Goal: Information Seeking & Learning: Learn about a topic

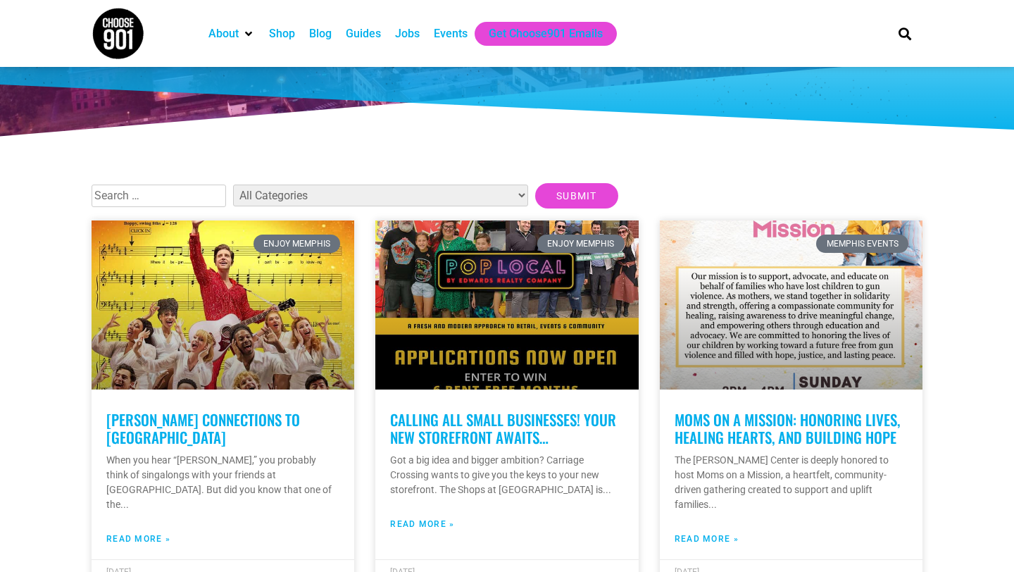
scroll to position [260, 0]
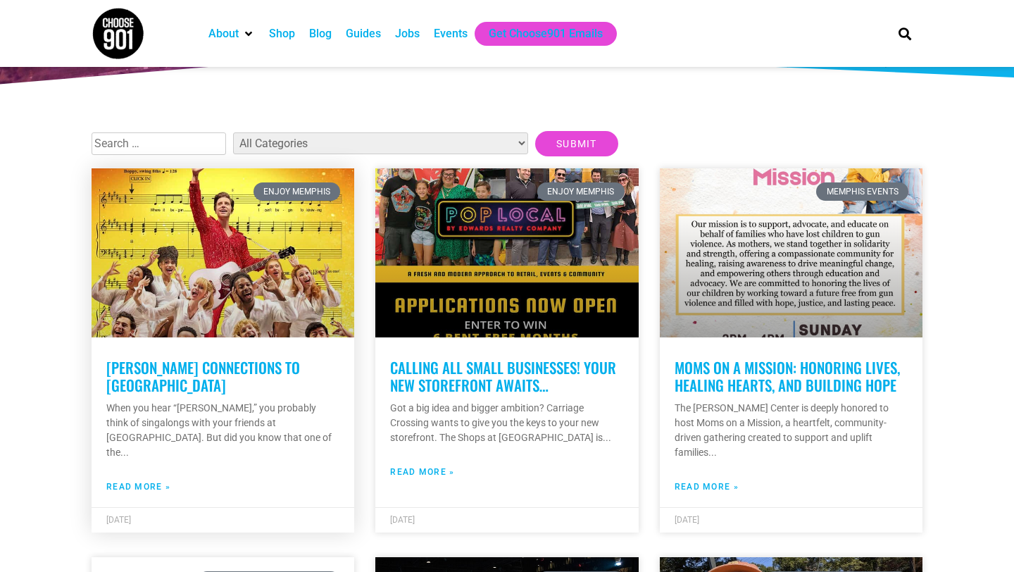
click at [249, 361] on link "[PERSON_NAME] Connections to [GEOGRAPHIC_DATA]" at bounding box center [203, 375] width 194 height 39
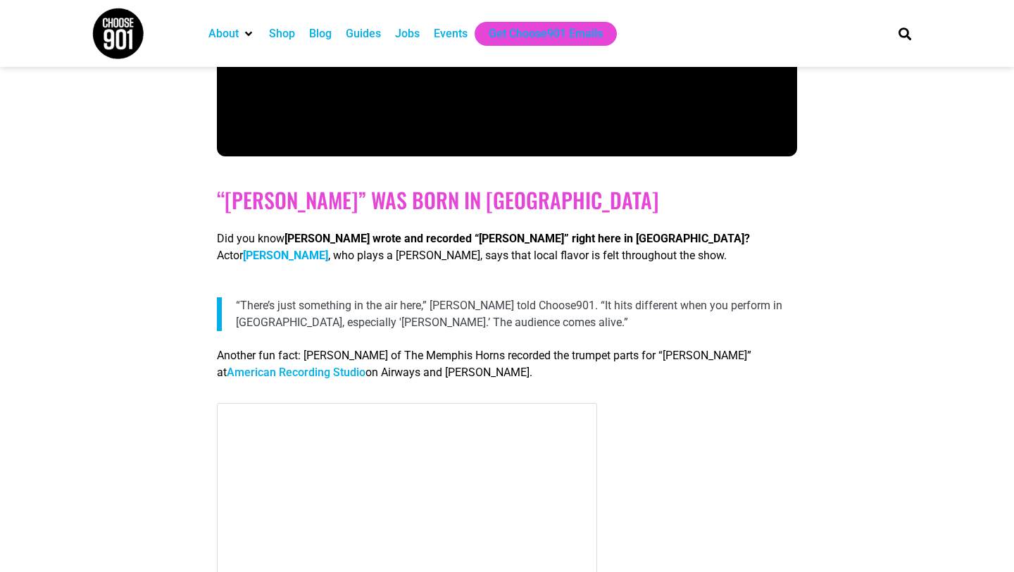
scroll to position [1095, 0]
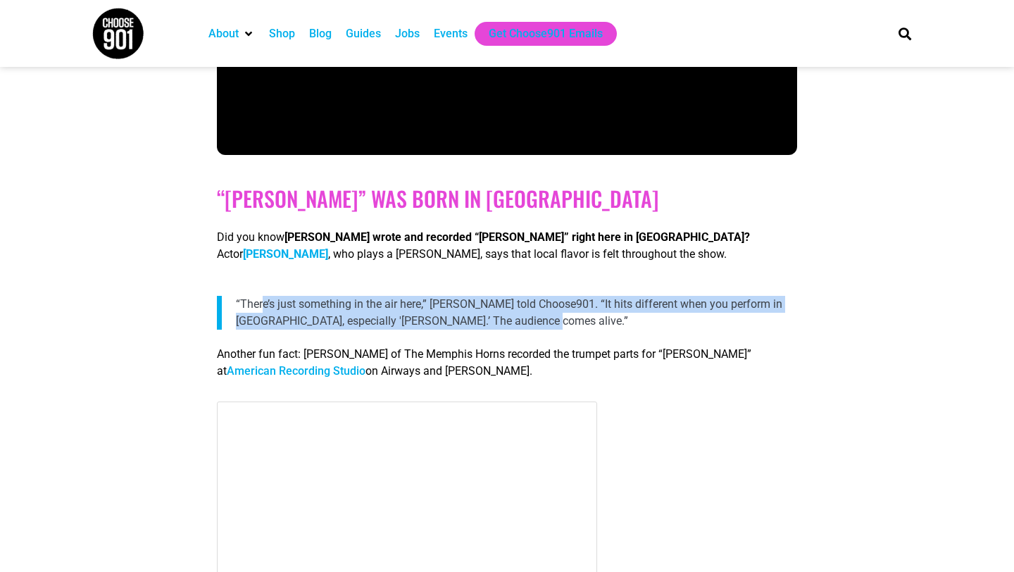
drag, startPoint x: 517, startPoint y: 285, endPoint x: 230, endPoint y: 267, distance: 287.9
click at [230, 296] on blockquote "“There’s just something in the air here,” Nick told Choose901. “It hits differe…" at bounding box center [507, 313] width 580 height 34
copy p "“There’s just something in the air here,” Nick told Choose901. “It hits differe…"
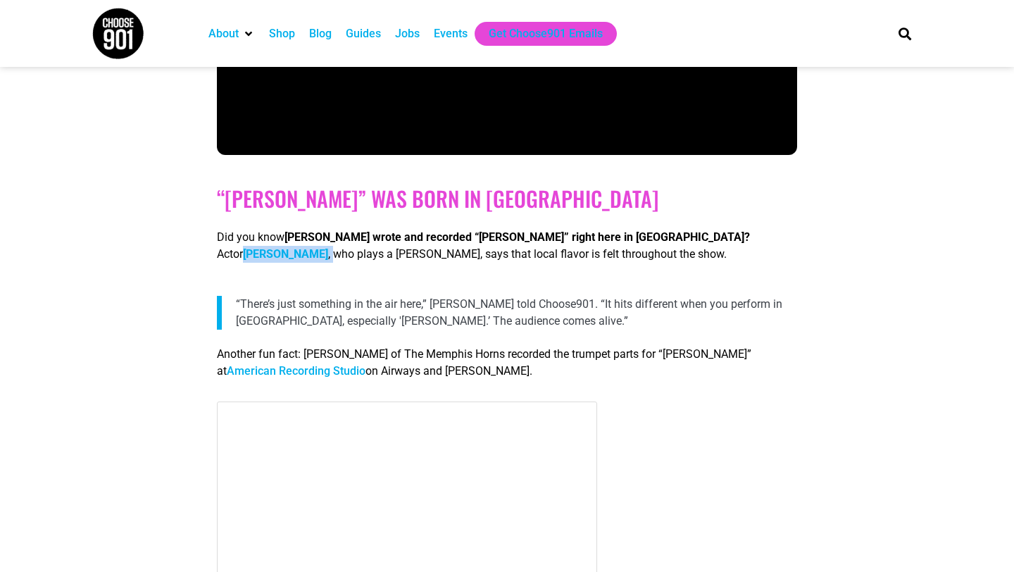
drag, startPoint x: 267, startPoint y: 216, endPoint x: 727, endPoint y: 202, distance: 460.2
click at [727, 229] on p "Did you know Neil Diamond wrote and recorded “Sweet Caroline” right here in Mem…" at bounding box center [507, 246] width 580 height 34
copy p "Nick Fradiani ,"
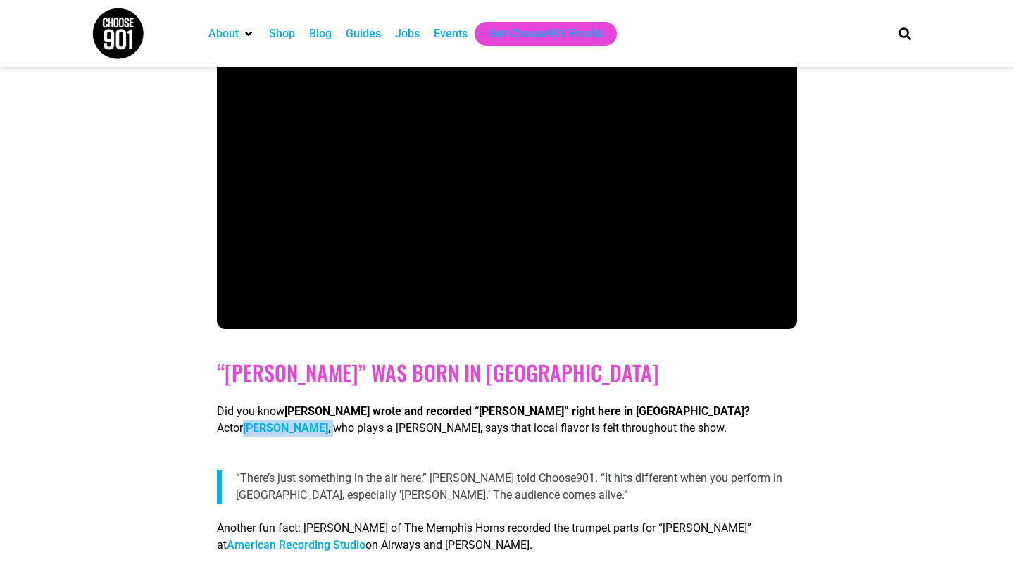
scroll to position [813, 0]
